Goal: Check status: Check status

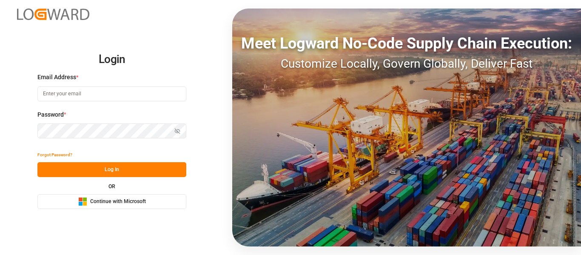
click at [113, 197] on div "Microsoft Logo Continue with Microsoft" at bounding box center [112, 201] width 68 height 9
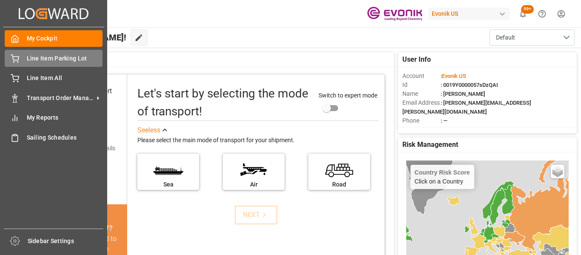
click at [25, 57] on div "Line Item Parking Lot Line Item Parking Lot" at bounding box center [54, 58] width 98 height 17
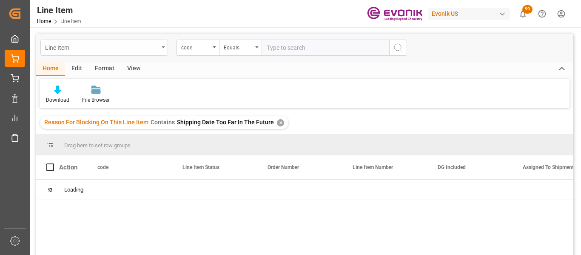
click at [148, 46] on div "Line Item" at bounding box center [101, 47] width 113 height 11
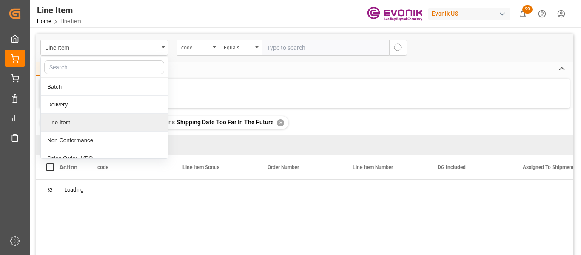
scroll to position [25, 0]
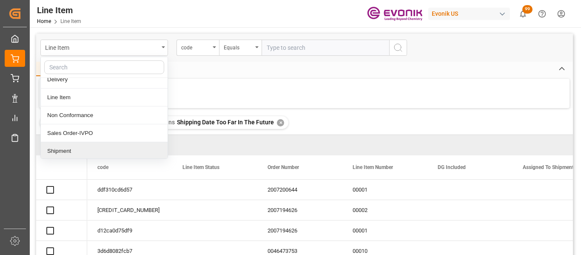
click at [96, 142] on div "Shipment" at bounding box center [104, 151] width 127 height 18
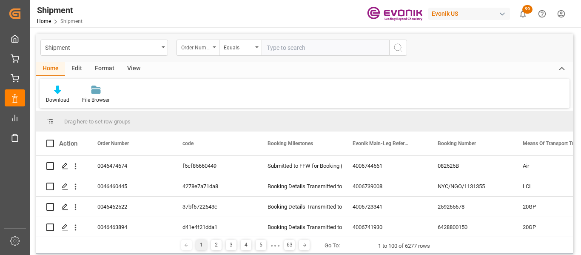
click at [207, 51] on div "Order Number" at bounding box center [197, 48] width 43 height 16
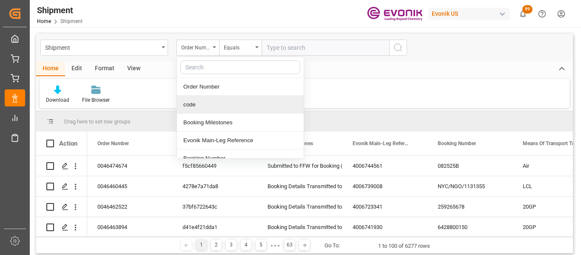
click at [215, 110] on div "code" at bounding box center [240, 105] width 127 height 18
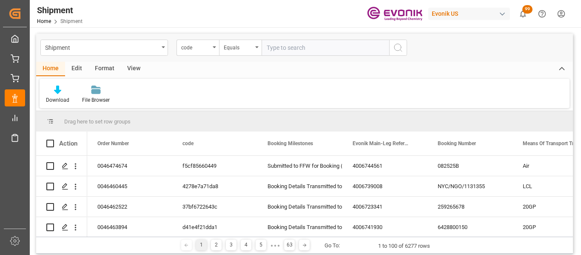
click at [316, 50] on input "text" at bounding box center [325, 48] width 128 height 16
type input "e8b6e00a62cb"
